Goal: Task Accomplishment & Management: Use online tool/utility

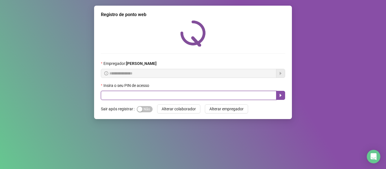
click at [121, 98] on input "text" at bounding box center [188, 95] width 175 height 9
type input "*****"
click at [280, 94] on icon "caret-right" at bounding box center [281, 95] width 2 height 3
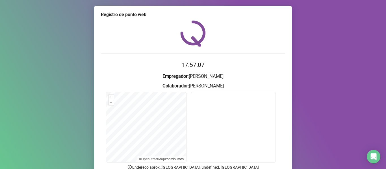
click at [336, 60] on div "Registro de ponto web 17:57:07 Empregador : [PERSON_NAME] : [PERSON_NAME] + – ⇧…" at bounding box center [193, 84] width 386 height 169
click at [314, 90] on div "Registro de ponto web 17:58:57 Empregador : [PERSON_NAME] : [PERSON_NAME] + – ⇧…" at bounding box center [193, 84] width 386 height 169
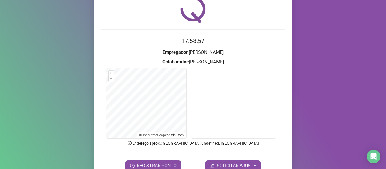
scroll to position [51, 0]
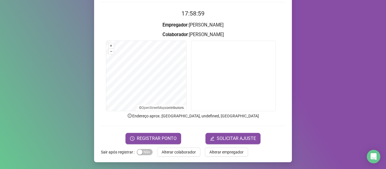
click at [306, 56] on div "Registro de ponto web 17:58:59 Empregador : [PERSON_NAME] : [PERSON_NAME] + – ⇧…" at bounding box center [193, 84] width 386 height 169
click at [161, 135] on button "REGISTRAR PONTO" at bounding box center [153, 138] width 56 height 11
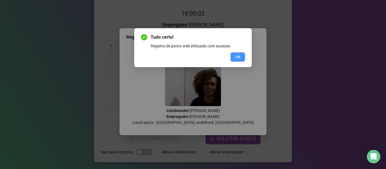
click at [237, 56] on span "OK" at bounding box center [237, 57] width 5 height 6
